Goal: Transaction & Acquisition: Obtain resource

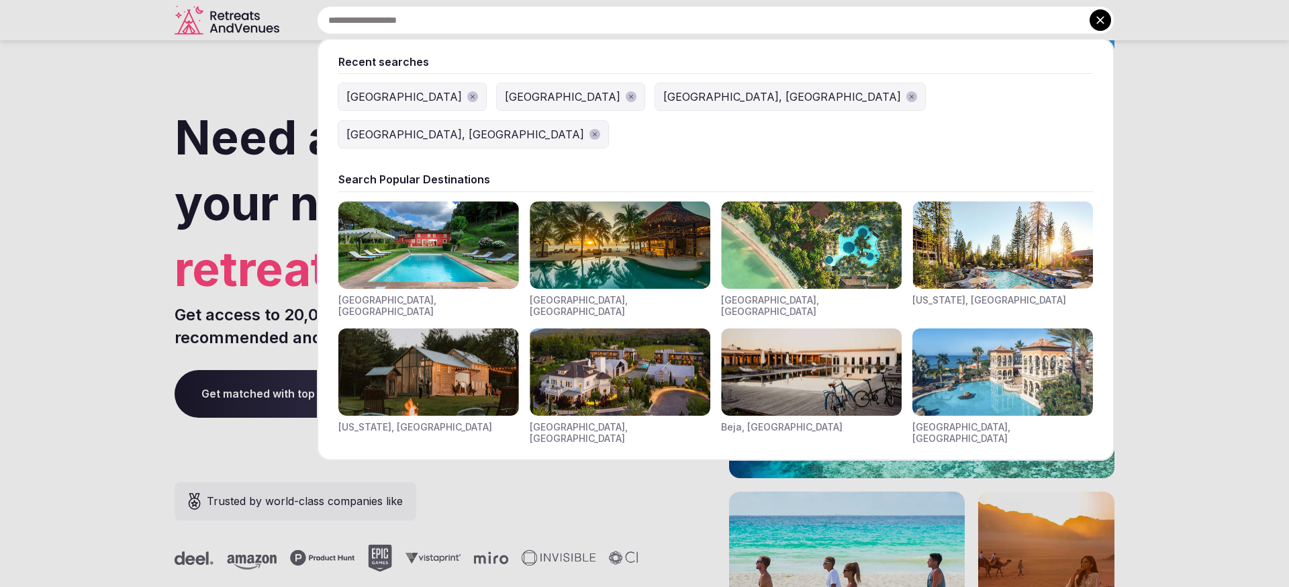
click at [446, 7] on input "text" at bounding box center [716, 20] width 798 height 28
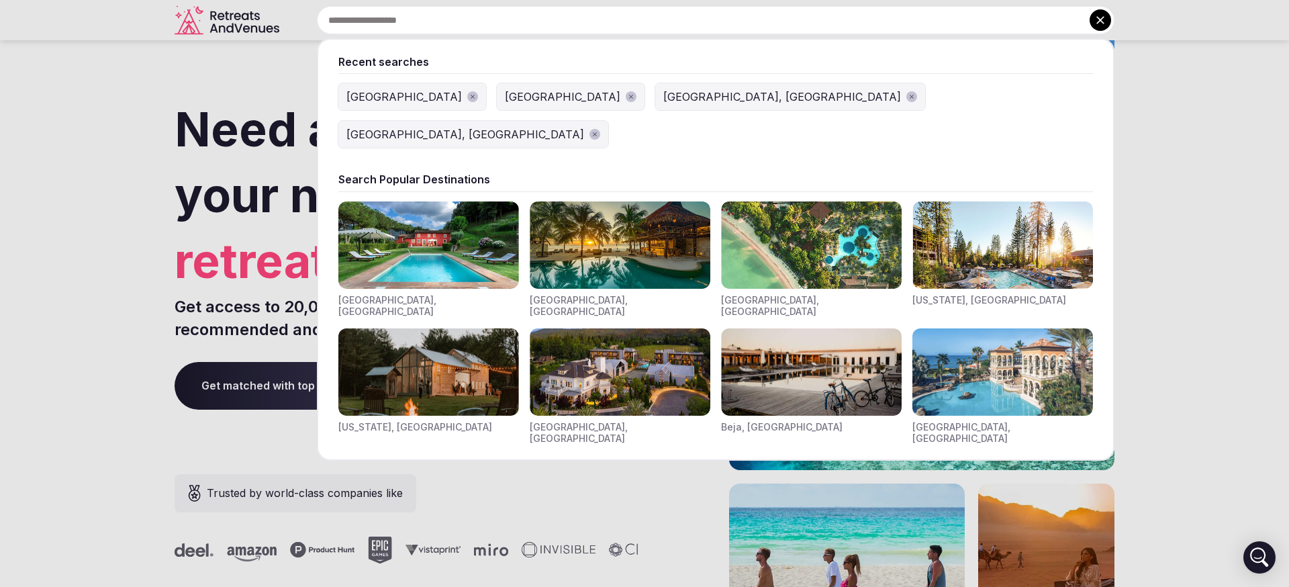
click at [377, 106] on button "[GEOGRAPHIC_DATA]" at bounding box center [412, 96] width 148 height 27
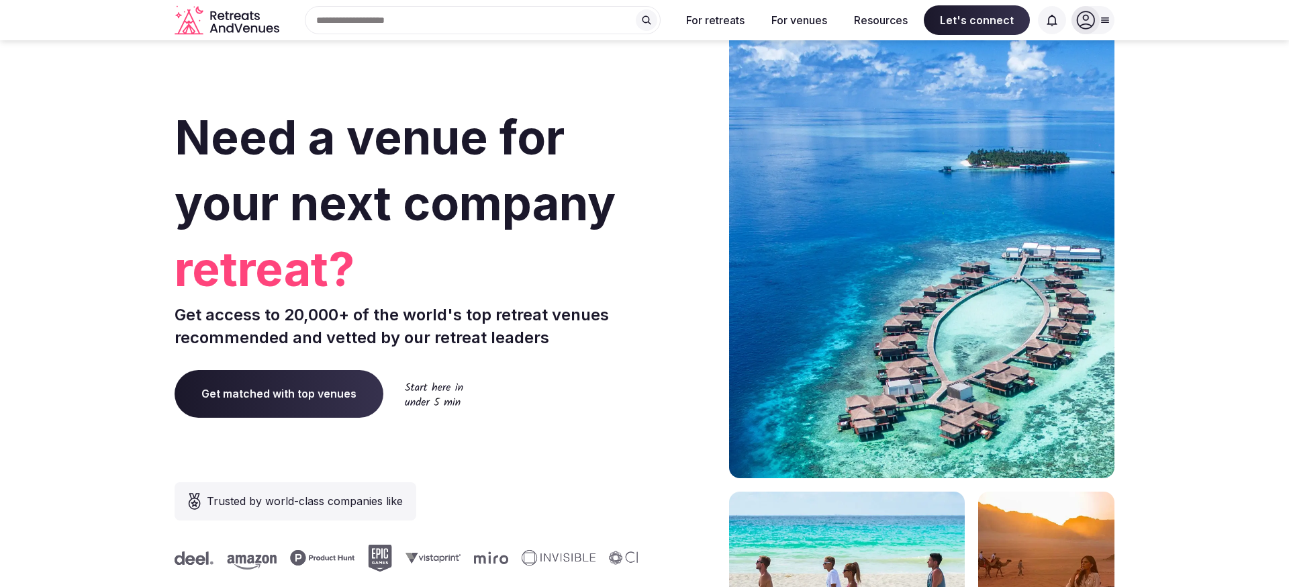
click at [1094, 32] on div at bounding box center [1092, 20] width 43 height 28
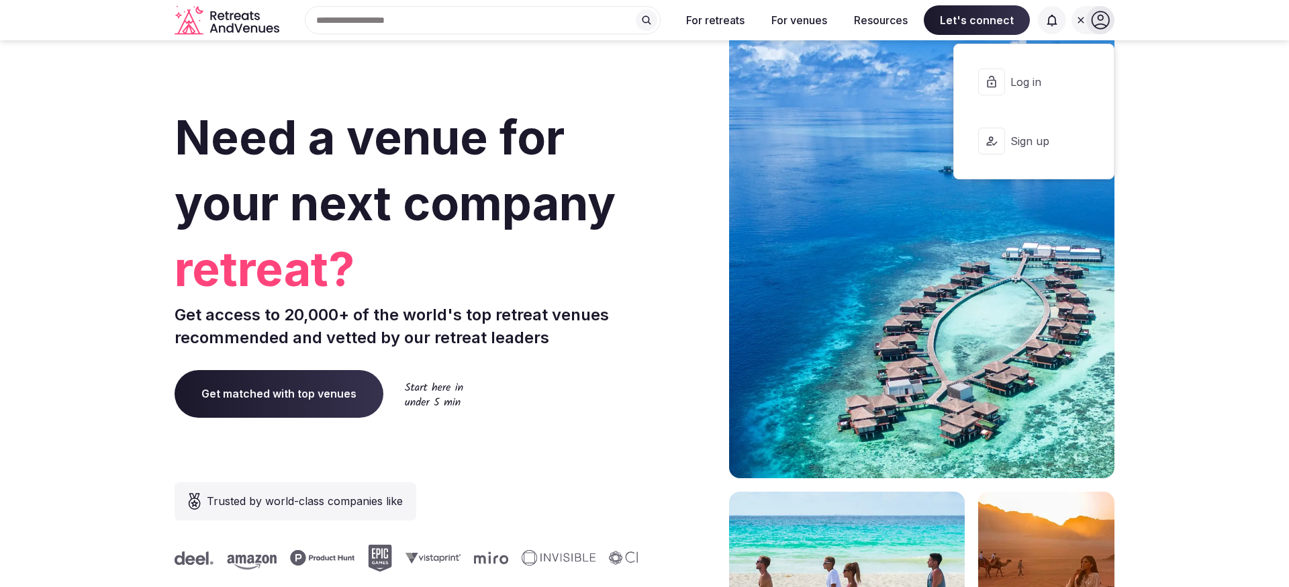
click at [1043, 87] on span "Log in" at bounding box center [1042, 82] width 64 height 15
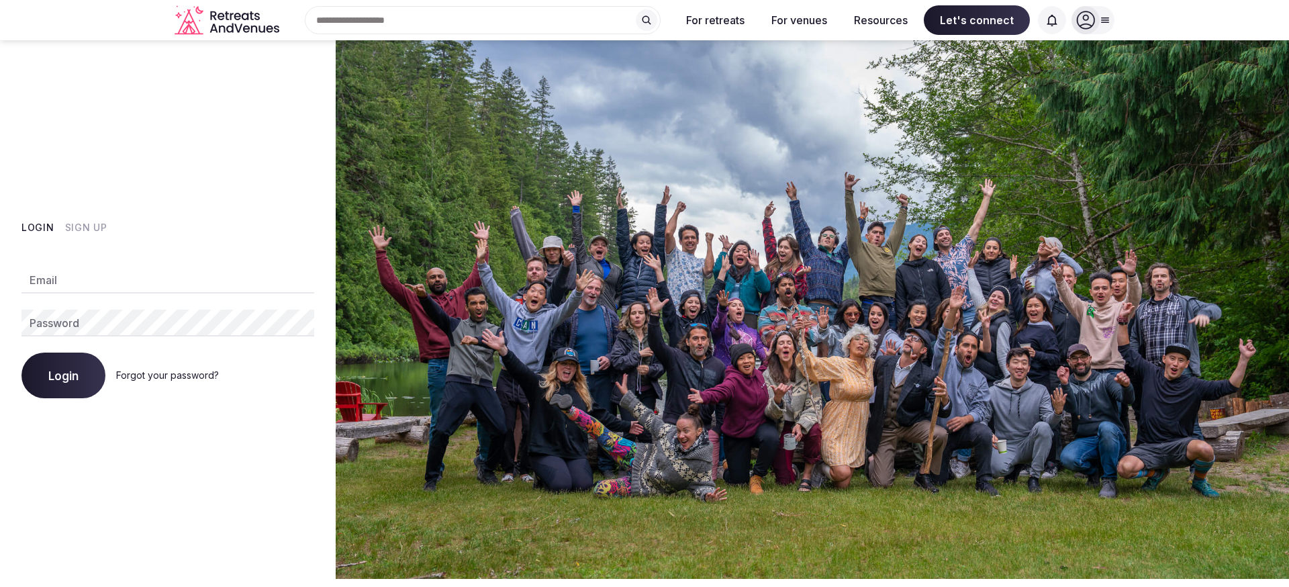
type input "**********"
click at [85, 373] on button "Login" at bounding box center [63, 375] width 84 height 46
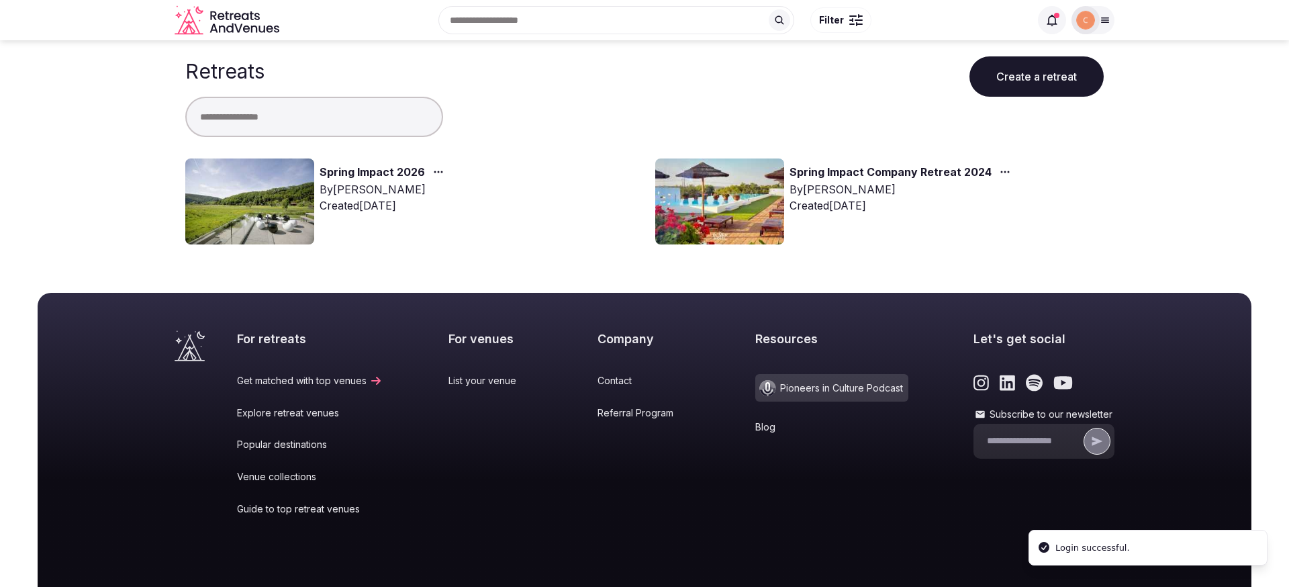
click at [254, 220] on img at bounding box center [249, 201] width 129 height 86
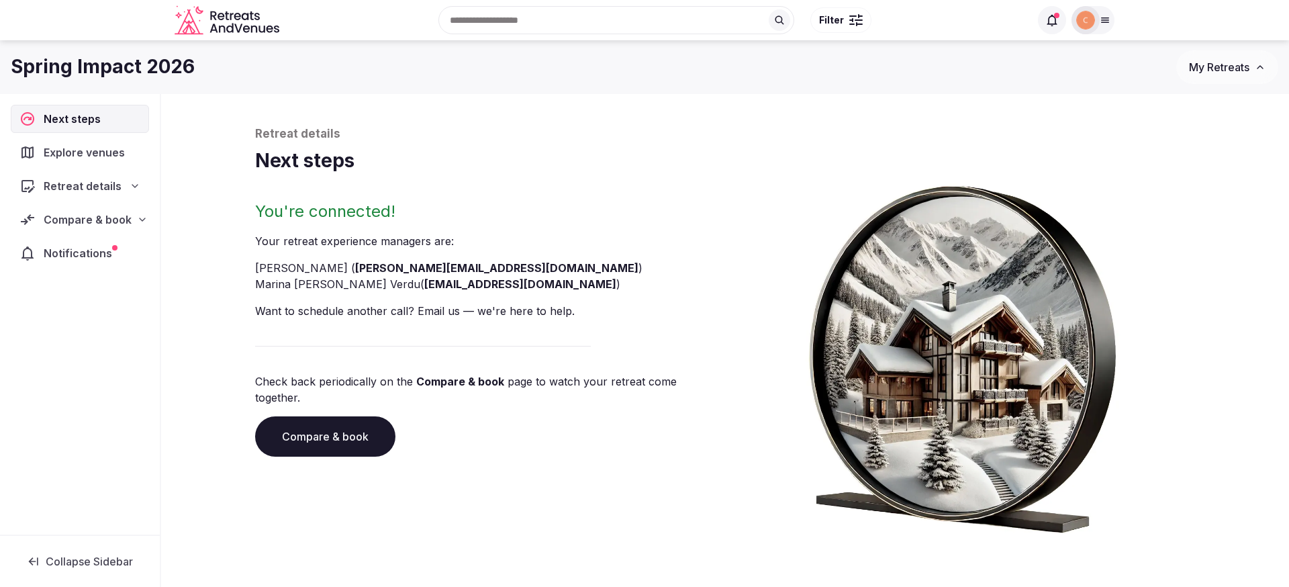
click at [117, 198] on div "Retreat details" at bounding box center [80, 186] width 138 height 28
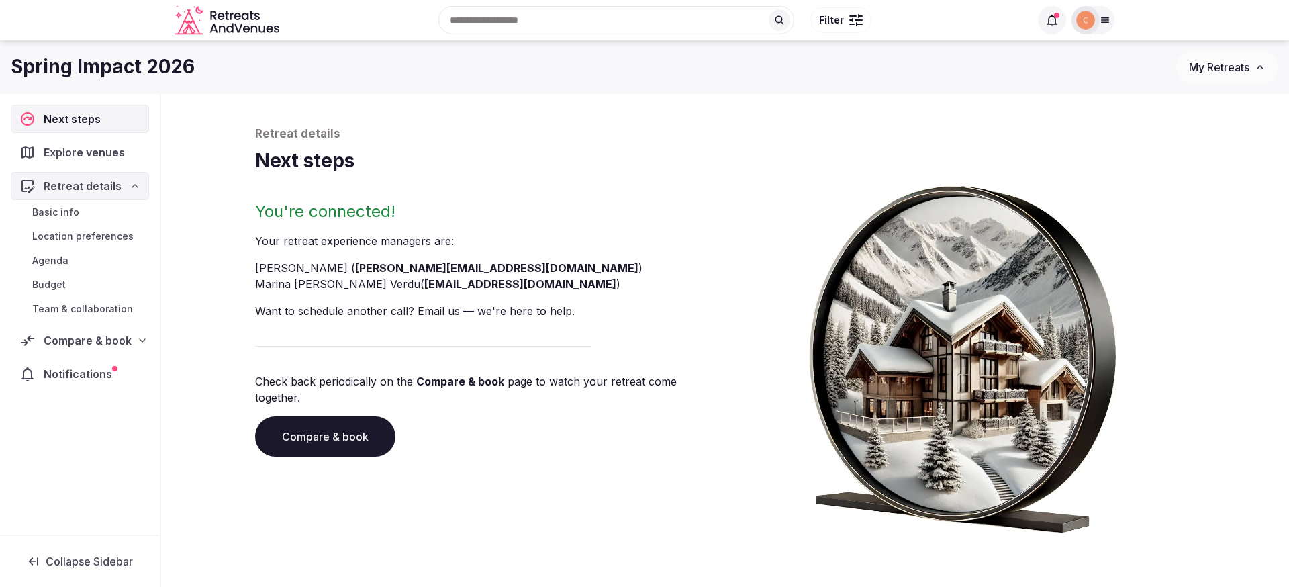
click at [126, 346] on span "Compare & book" at bounding box center [88, 340] width 88 height 16
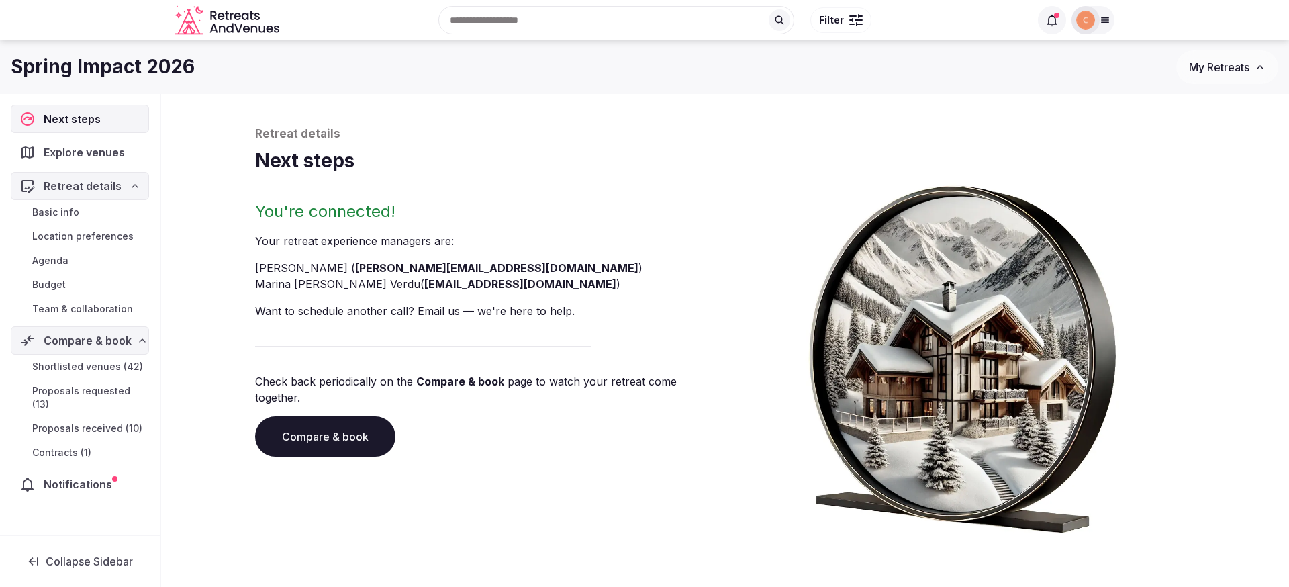
click at [84, 451] on span "Contracts (1)" at bounding box center [61, 452] width 59 height 13
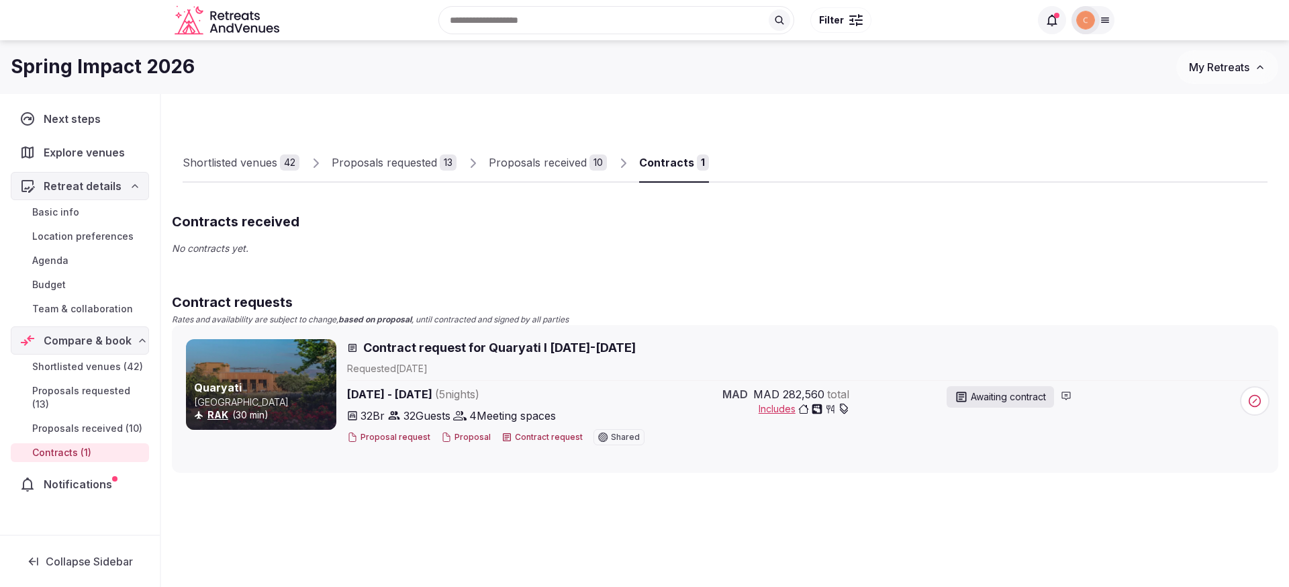
click at [441, 350] on span "Contract request for Quaryati I 25-30 Jan 2026" at bounding box center [499, 347] width 273 height 17
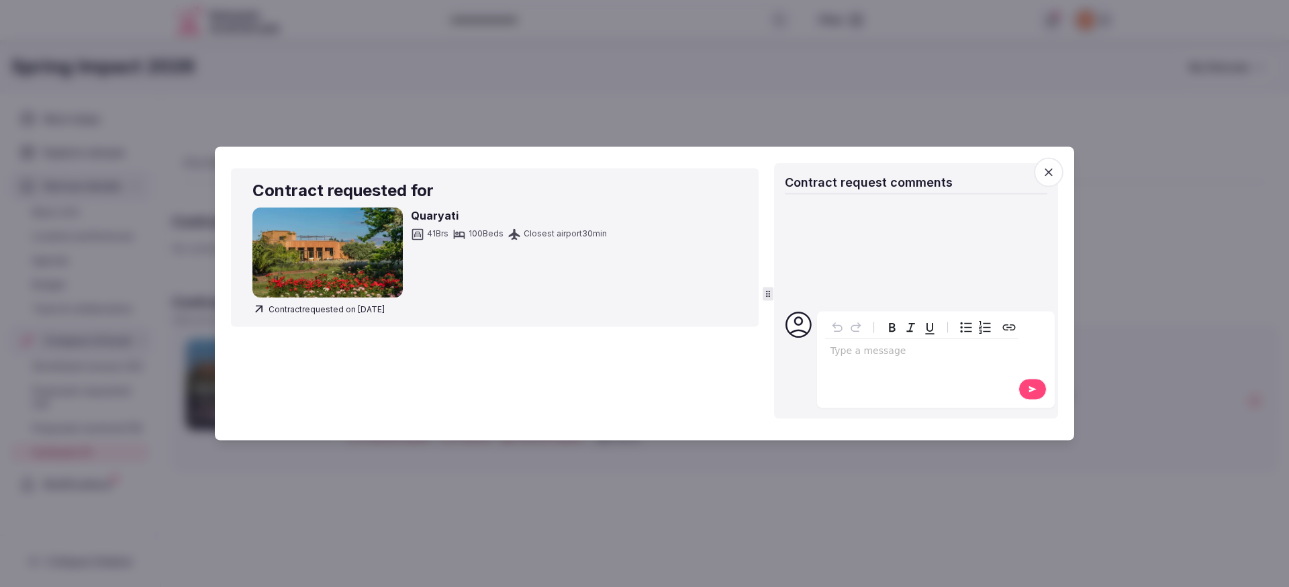
click at [763, 476] on div at bounding box center [644, 293] width 1289 height 587
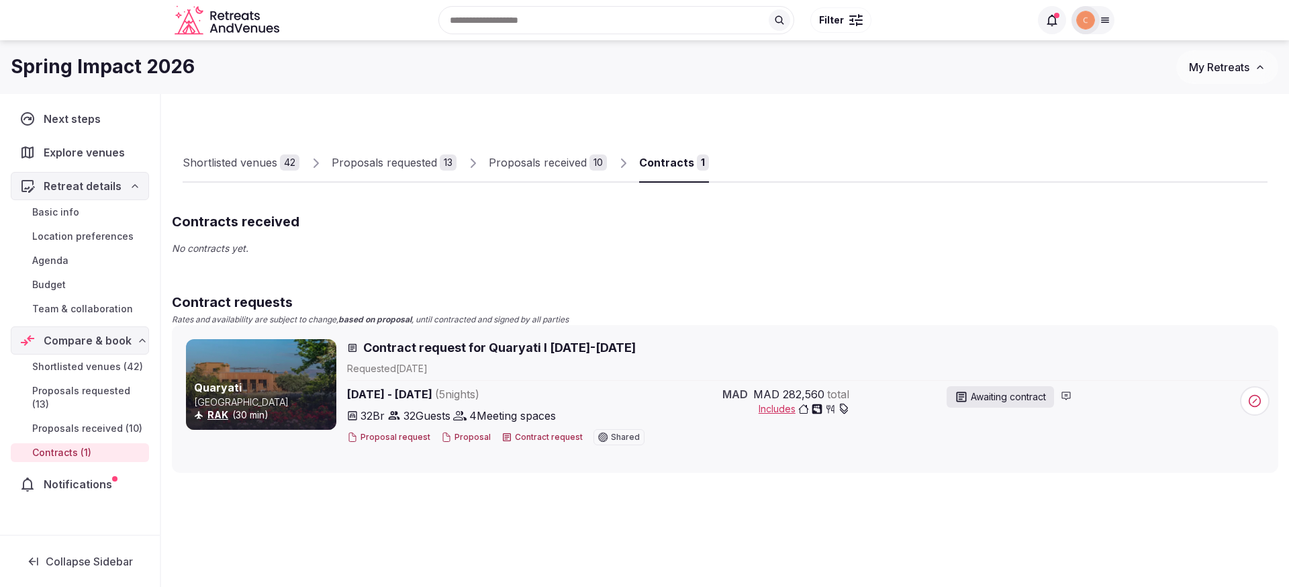
click at [471, 440] on button "Proposal" at bounding box center [466, 437] width 50 height 11
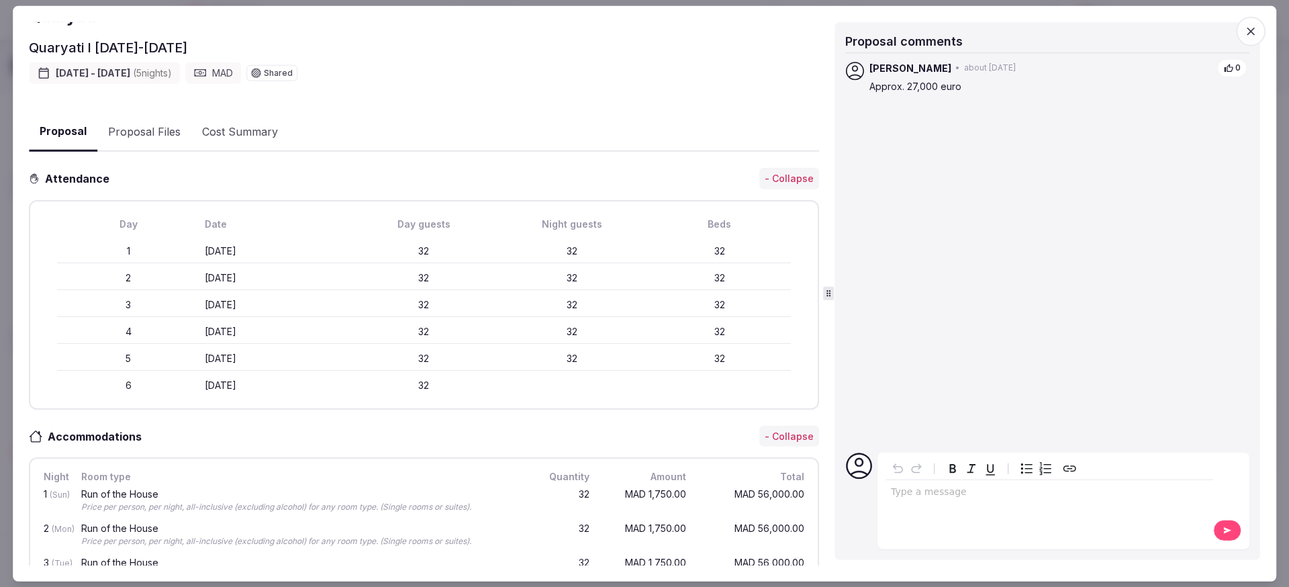
scroll to position [292, 0]
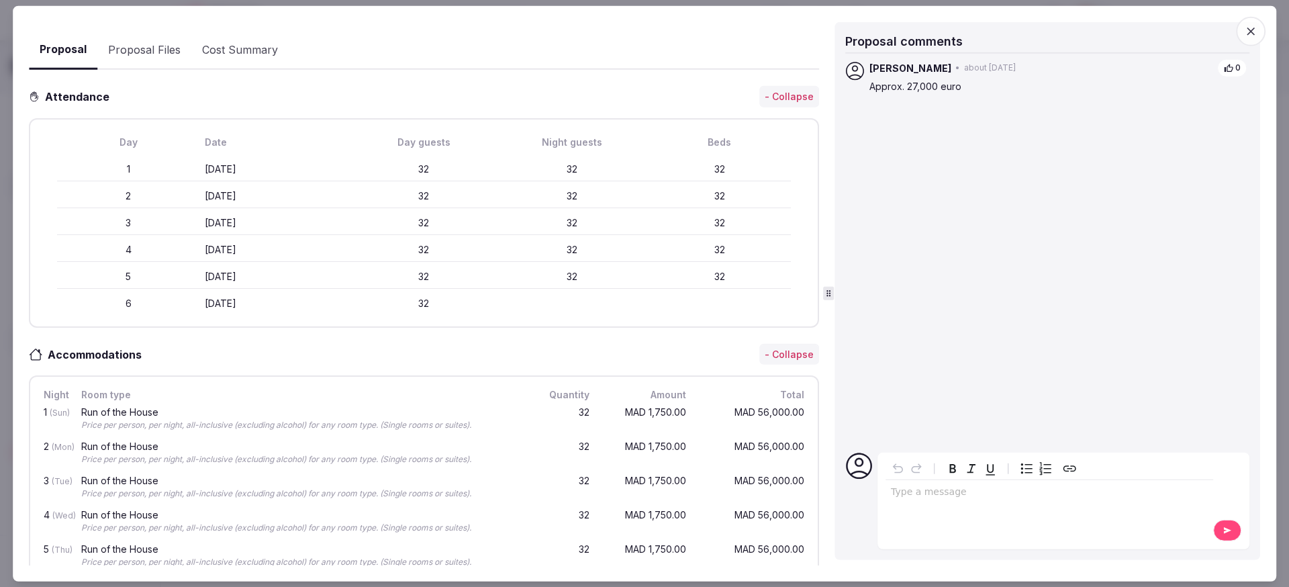
click at [132, 49] on button "Proposal Files" at bounding box center [144, 49] width 94 height 39
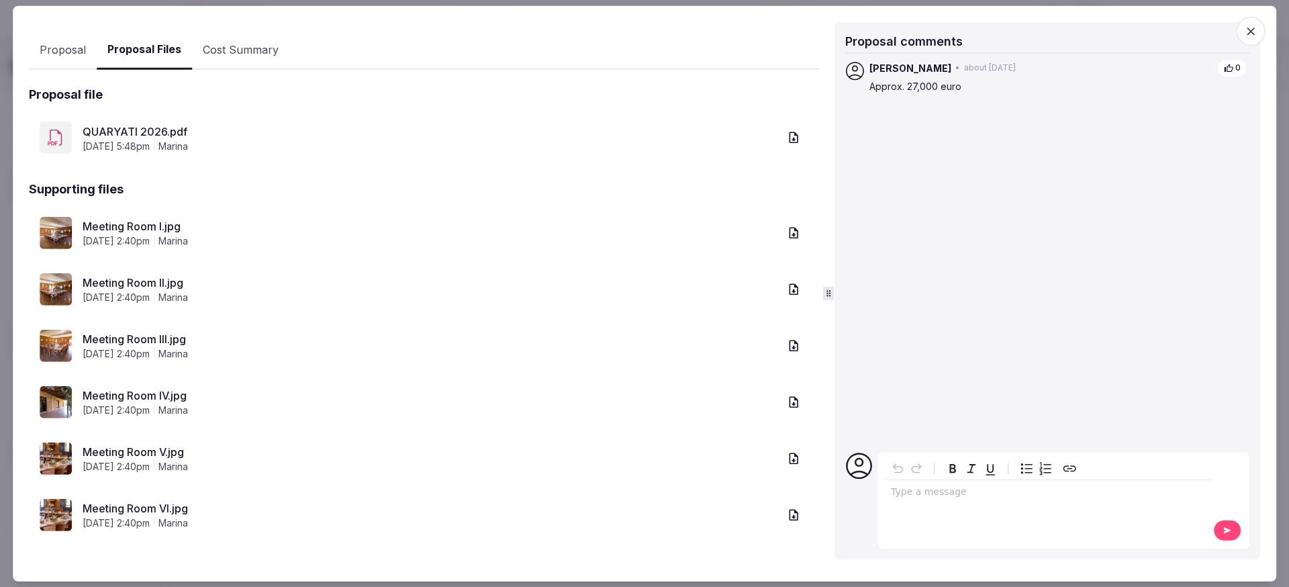
click at [148, 137] on link "QUARYATI 2026.pdf" at bounding box center [431, 131] width 696 height 16
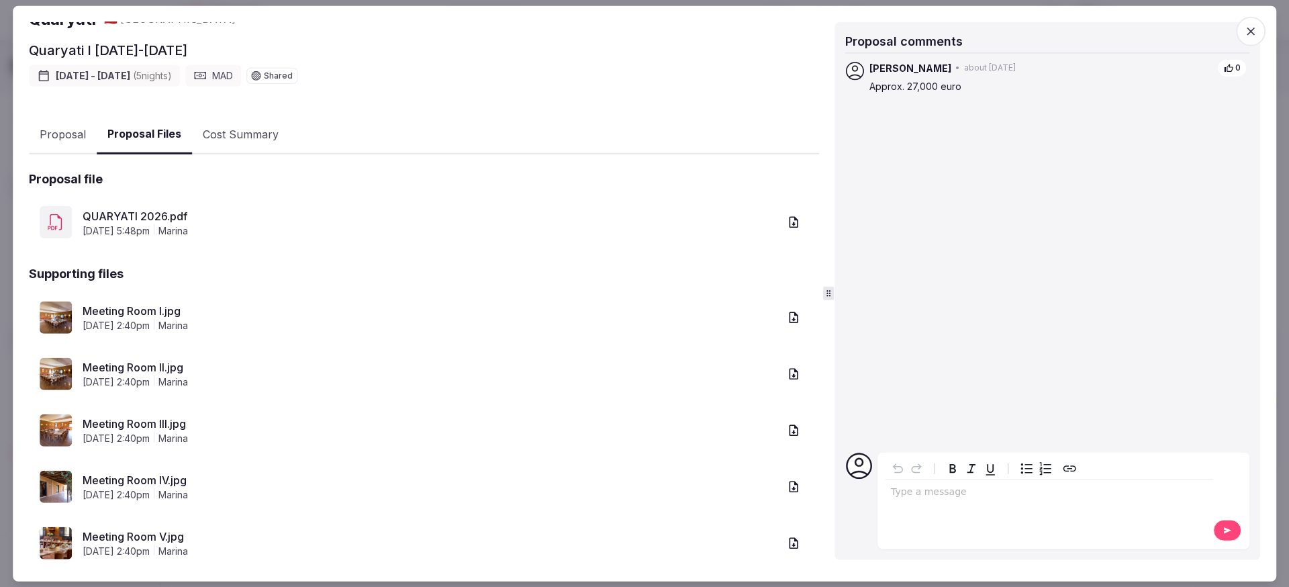
scroll to position [148, 0]
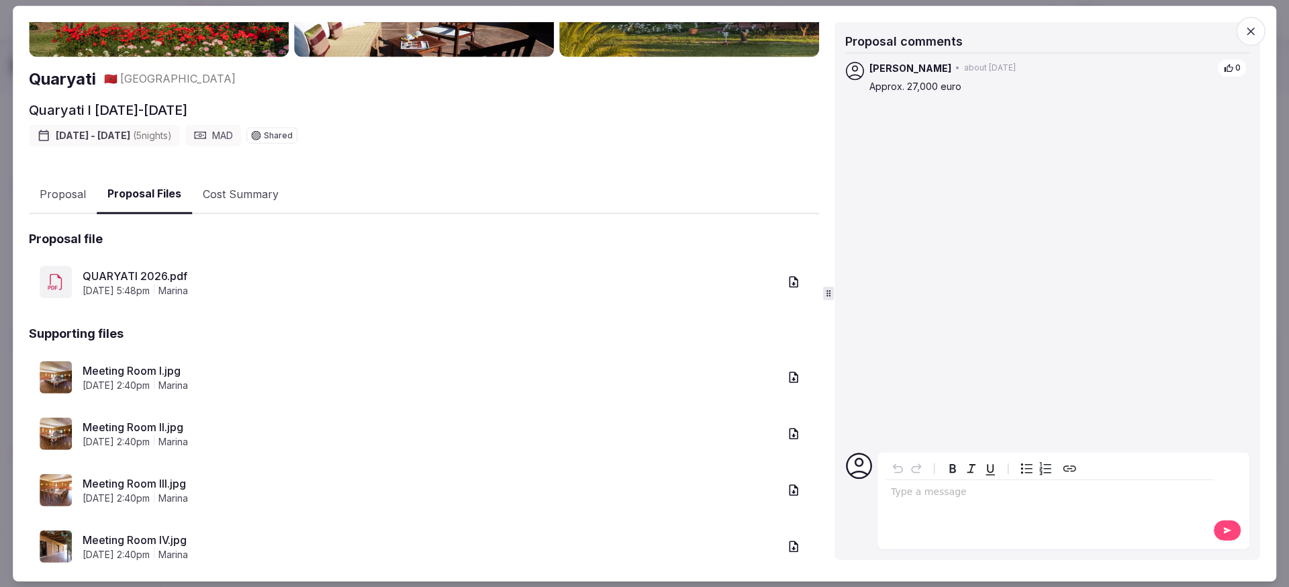
click at [74, 200] on button "Proposal" at bounding box center [63, 194] width 68 height 39
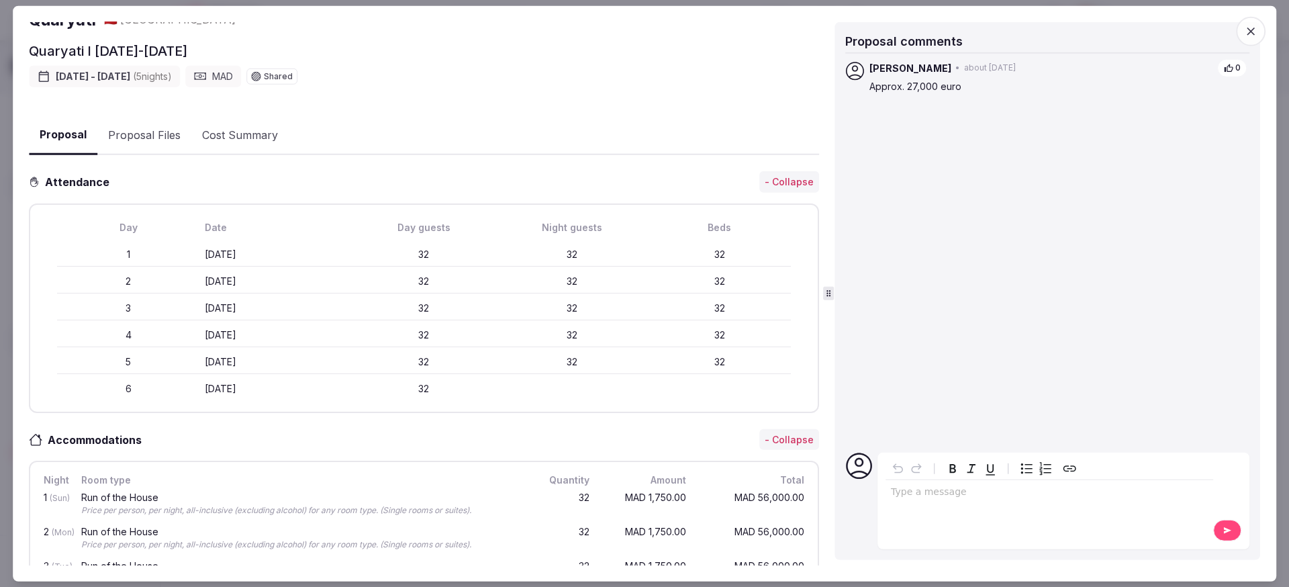
scroll to position [0, 0]
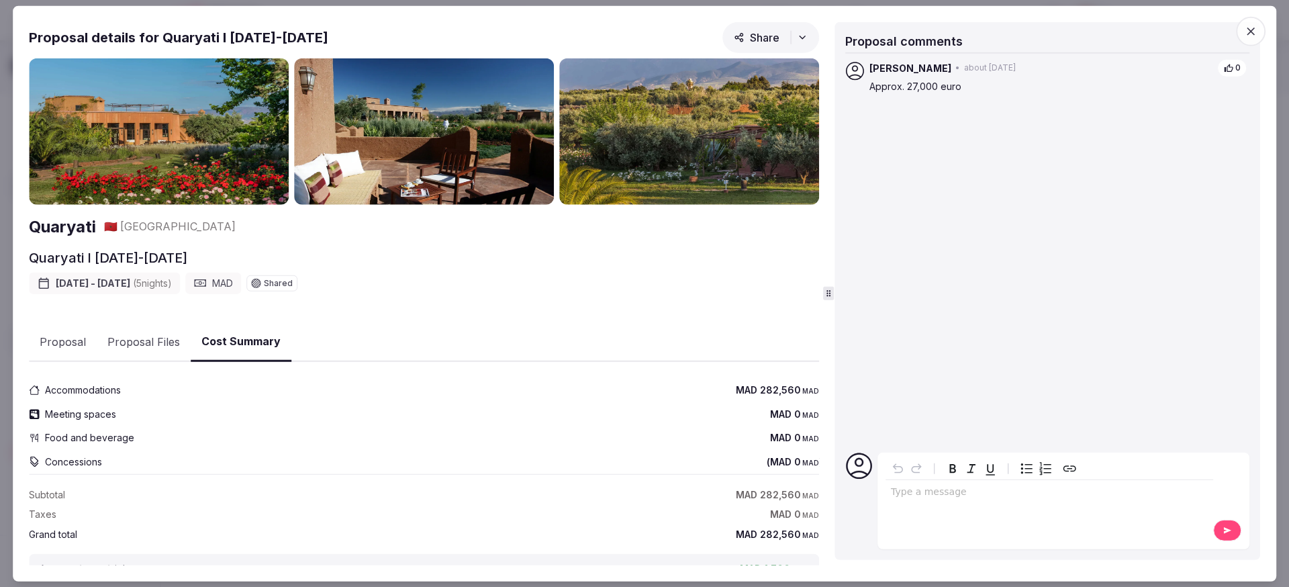
click at [267, 344] on button "Cost Summary" at bounding box center [241, 342] width 101 height 40
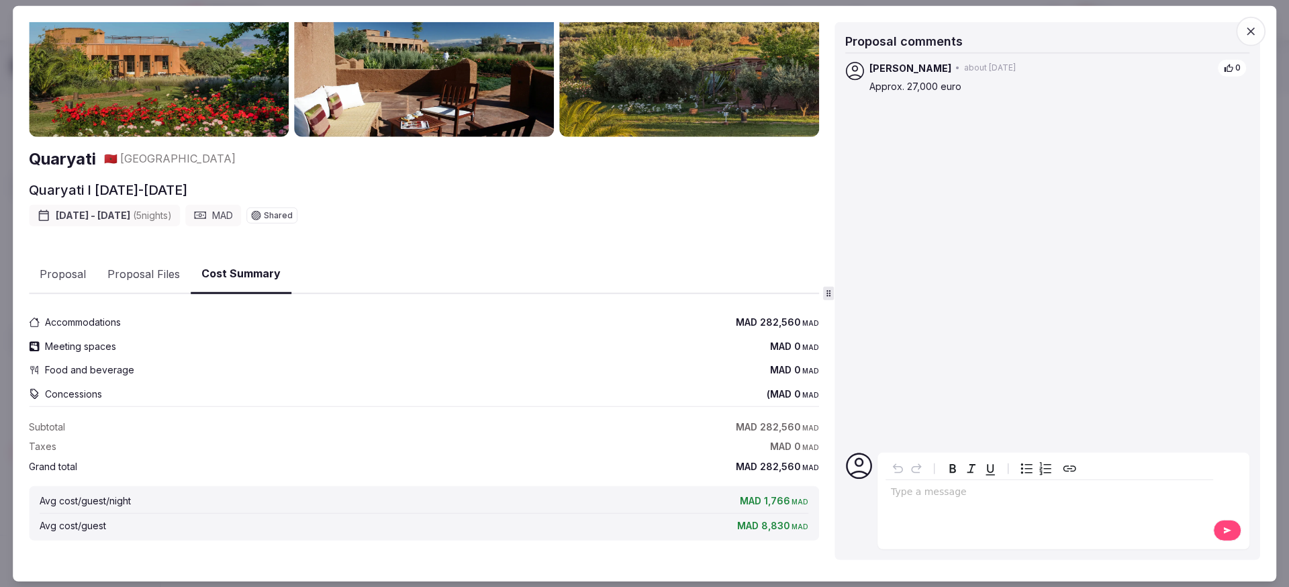
scroll to position [70, 0]
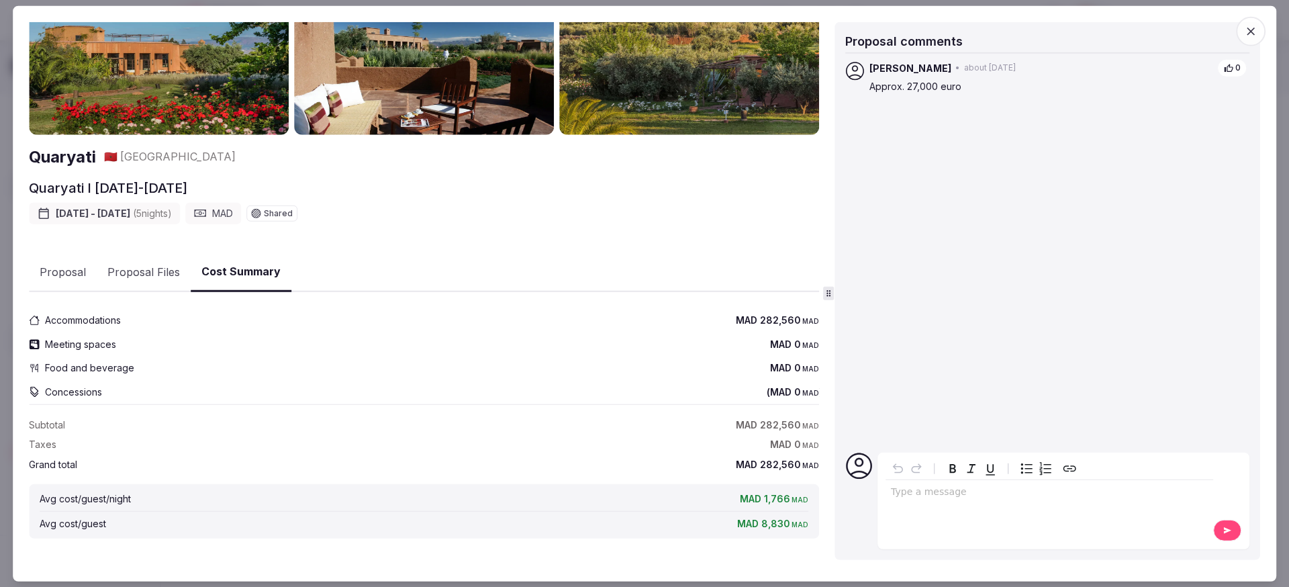
click at [1248, 30] on icon "button" at bounding box center [1251, 32] width 8 height 8
